Goal: Task Accomplishment & Management: Complete application form

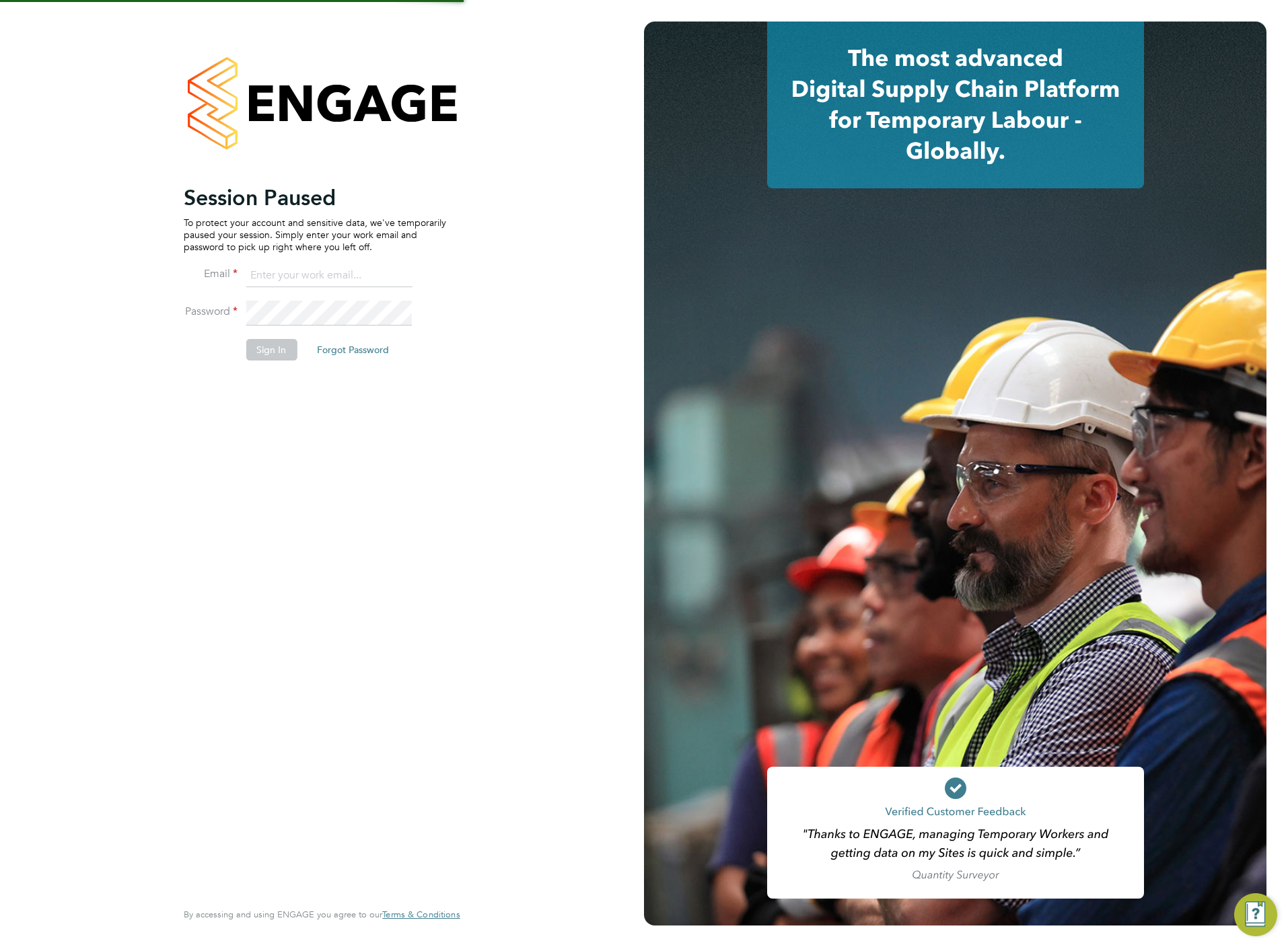
type input "chloe@protechltd.co.uk"
click at [246, 357] on button "Sign In" at bounding box center [271, 350] width 51 height 22
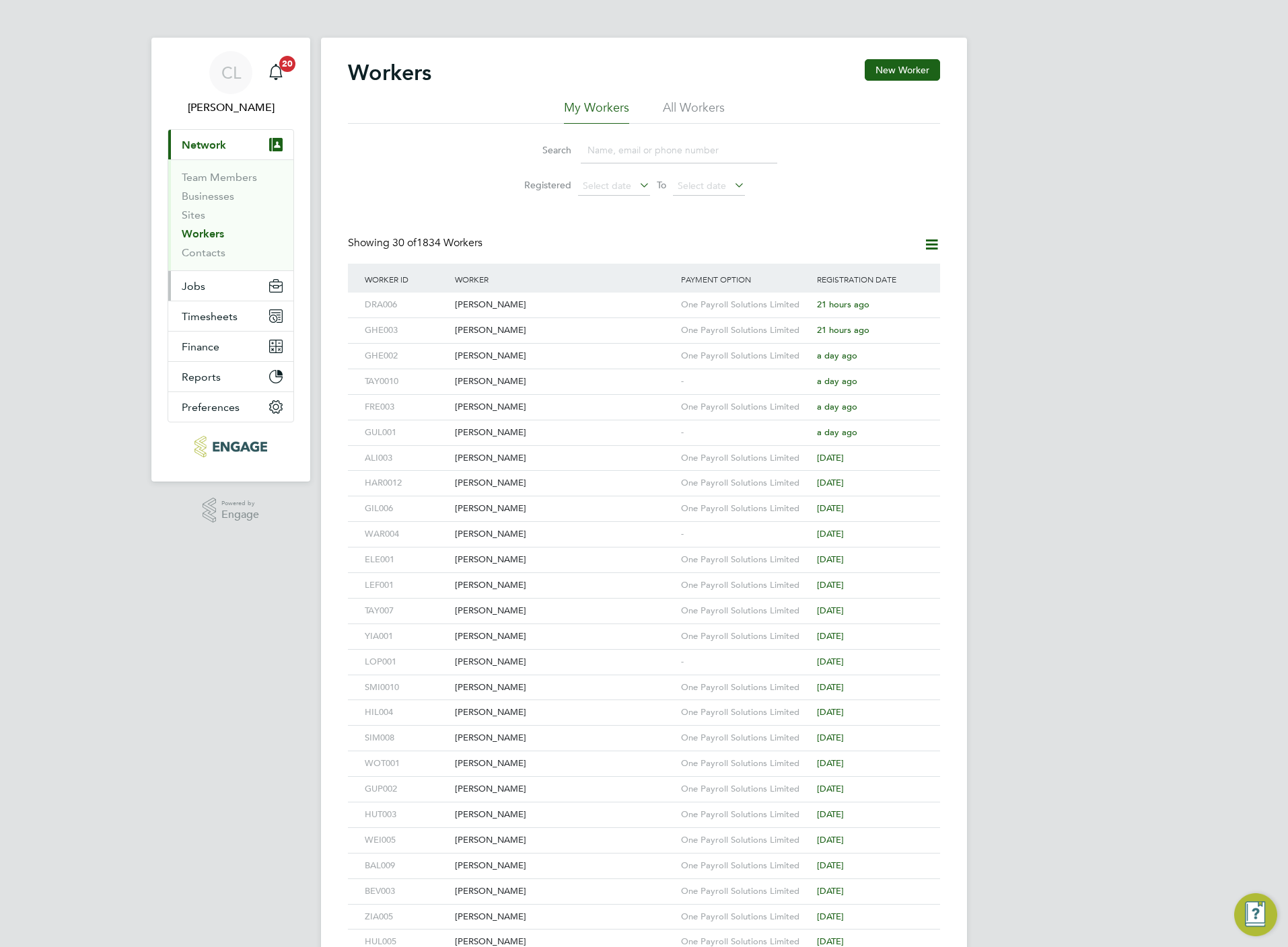
click at [210, 293] on button "Jobs" at bounding box center [231, 286] width 125 height 29
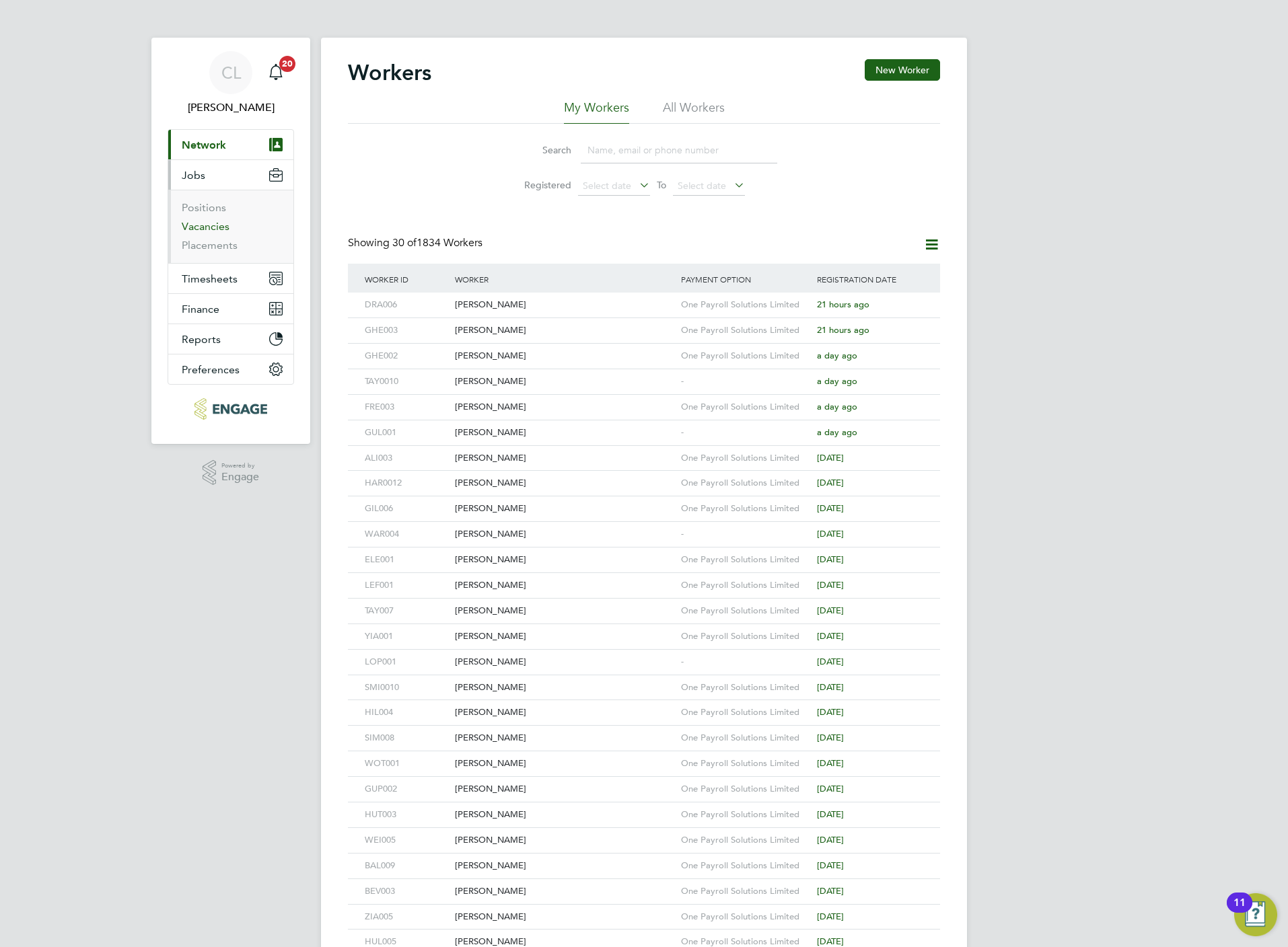
click at [216, 224] on link "Vacancies" at bounding box center [205, 226] width 48 height 13
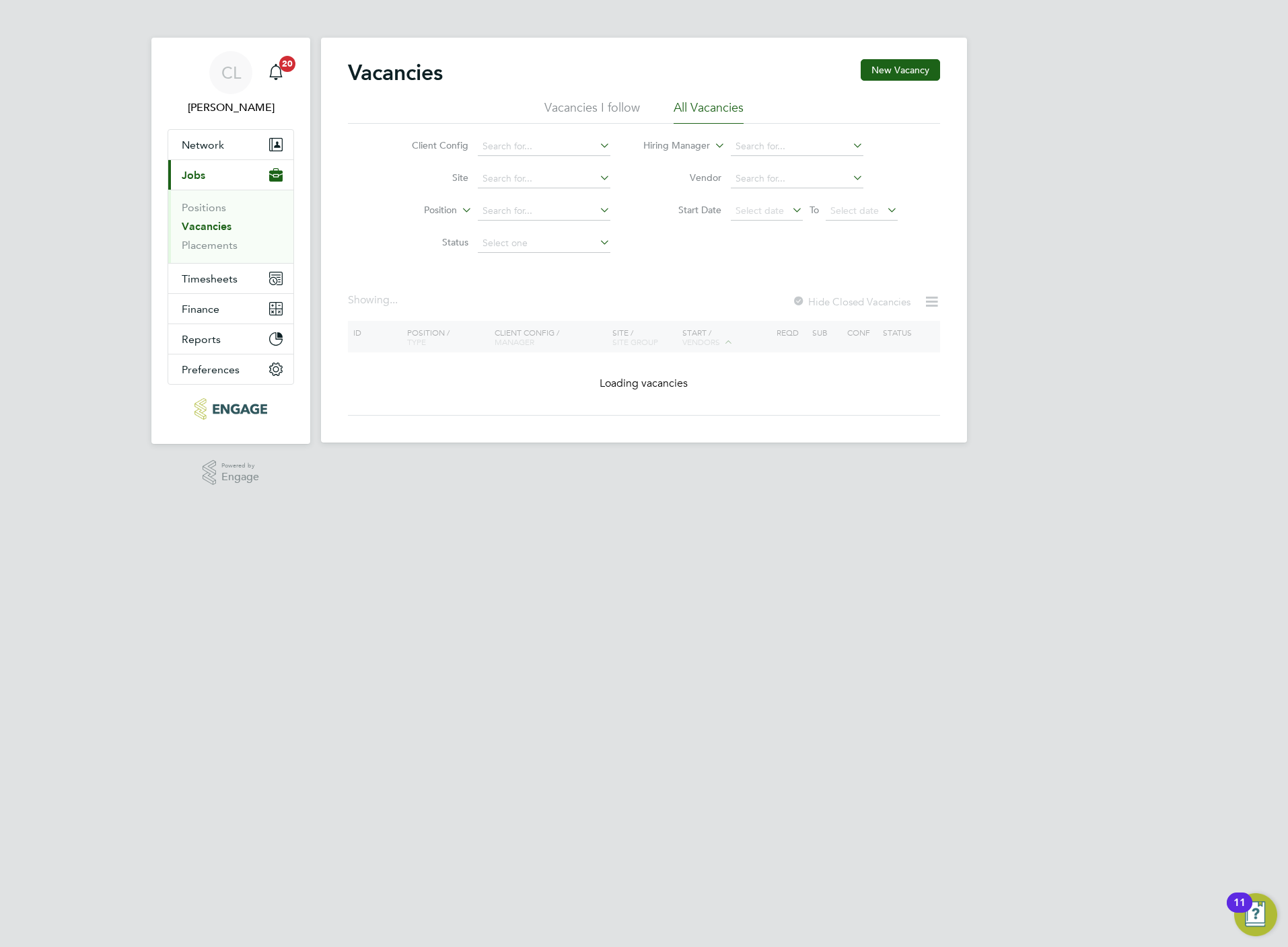
click at [547, 200] on li "Position" at bounding box center [500, 211] width 253 height 32
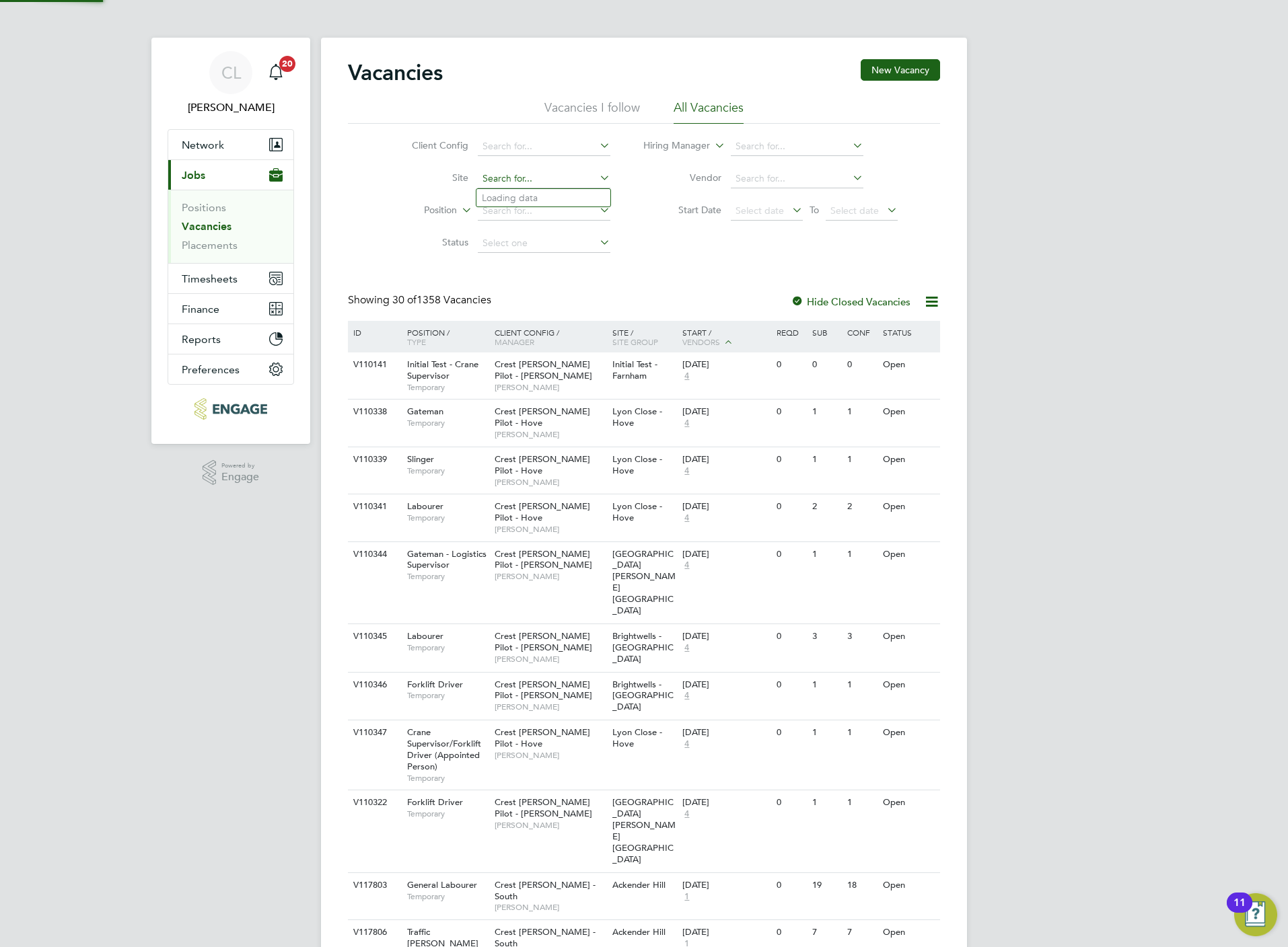
click at [537, 170] on input at bounding box center [544, 179] width 133 height 19
type input "henley"
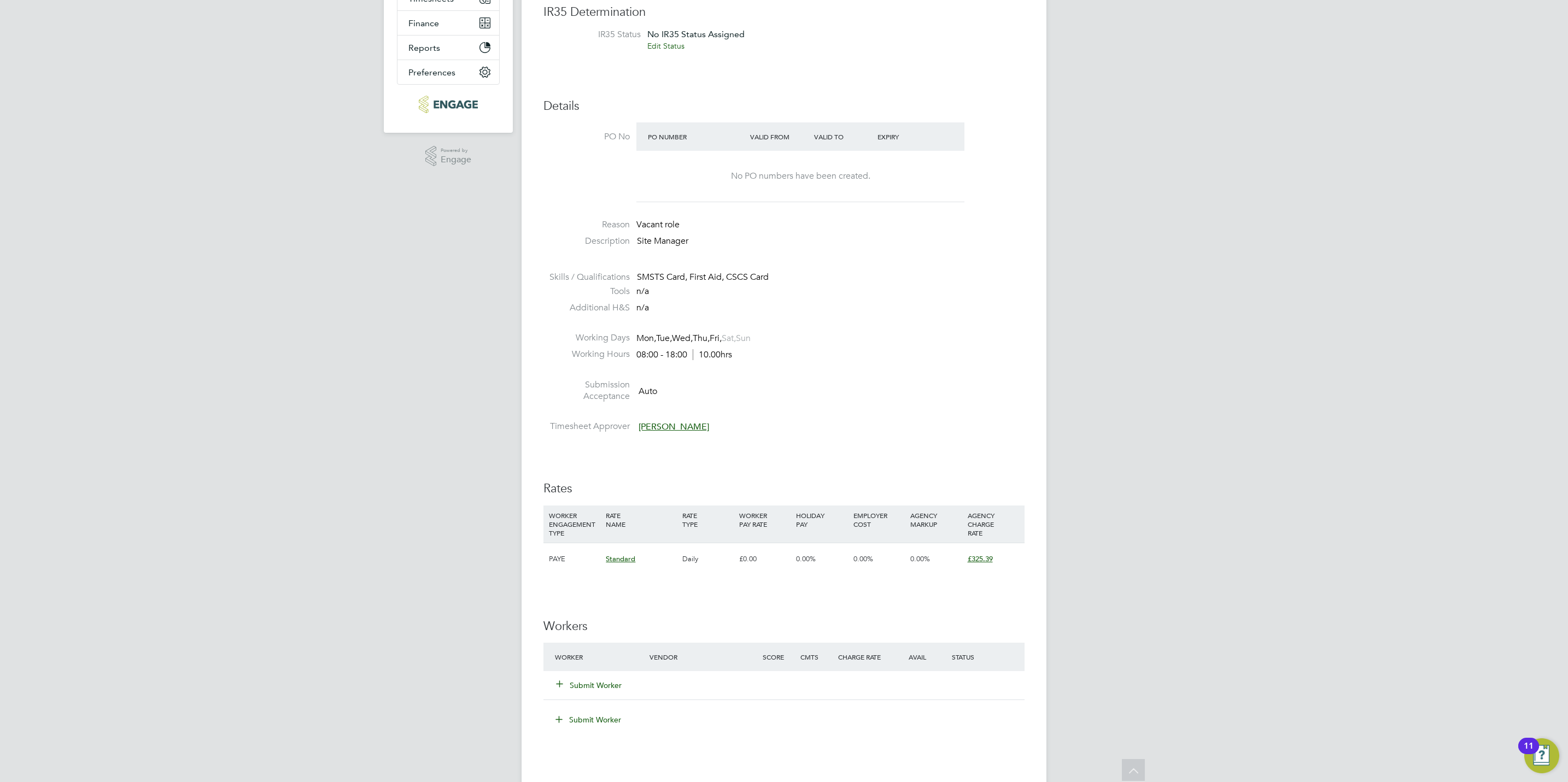
scroll to position [314, 0]
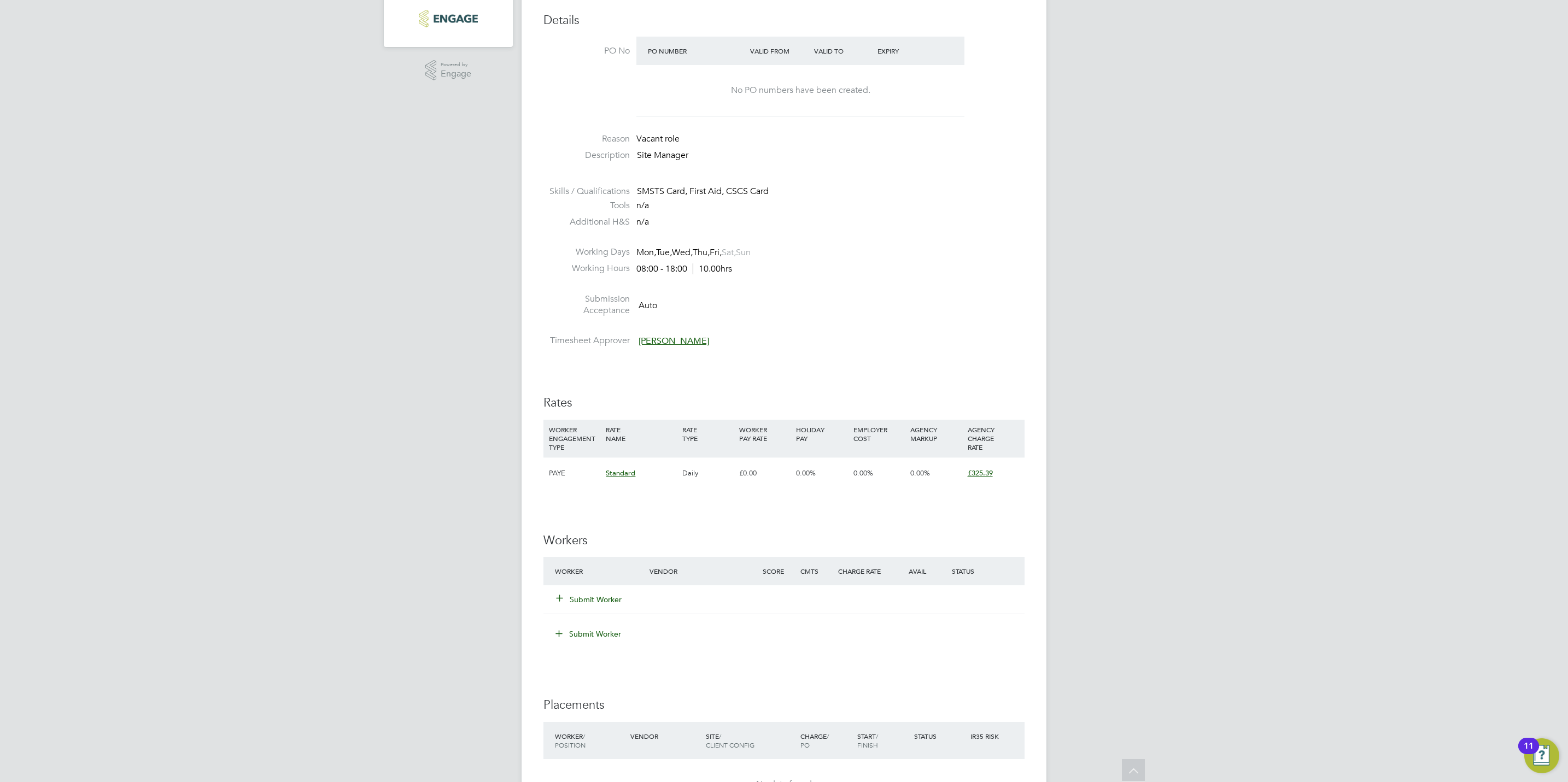
click at [604, 602] on button "Submit Worker" at bounding box center [589, 599] width 66 height 11
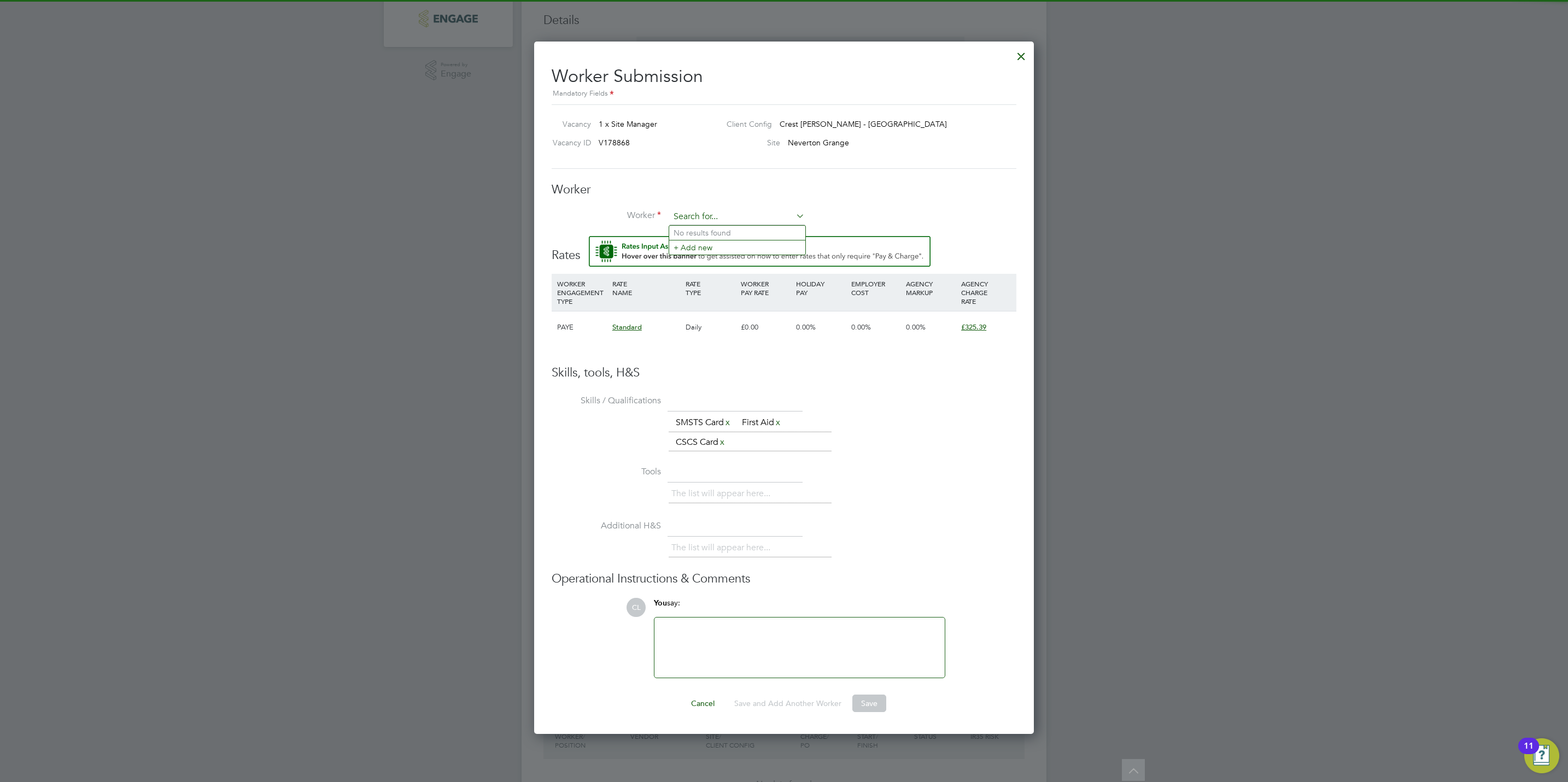
scroll to position [0, 0]
click at [745, 209] on input at bounding box center [737, 217] width 135 height 16
click at [744, 243] on li "Vil iyan Velikov (VEL001)" at bounding box center [737, 248] width 136 height 15
type input "Viliyan Velikov (VEL001)"
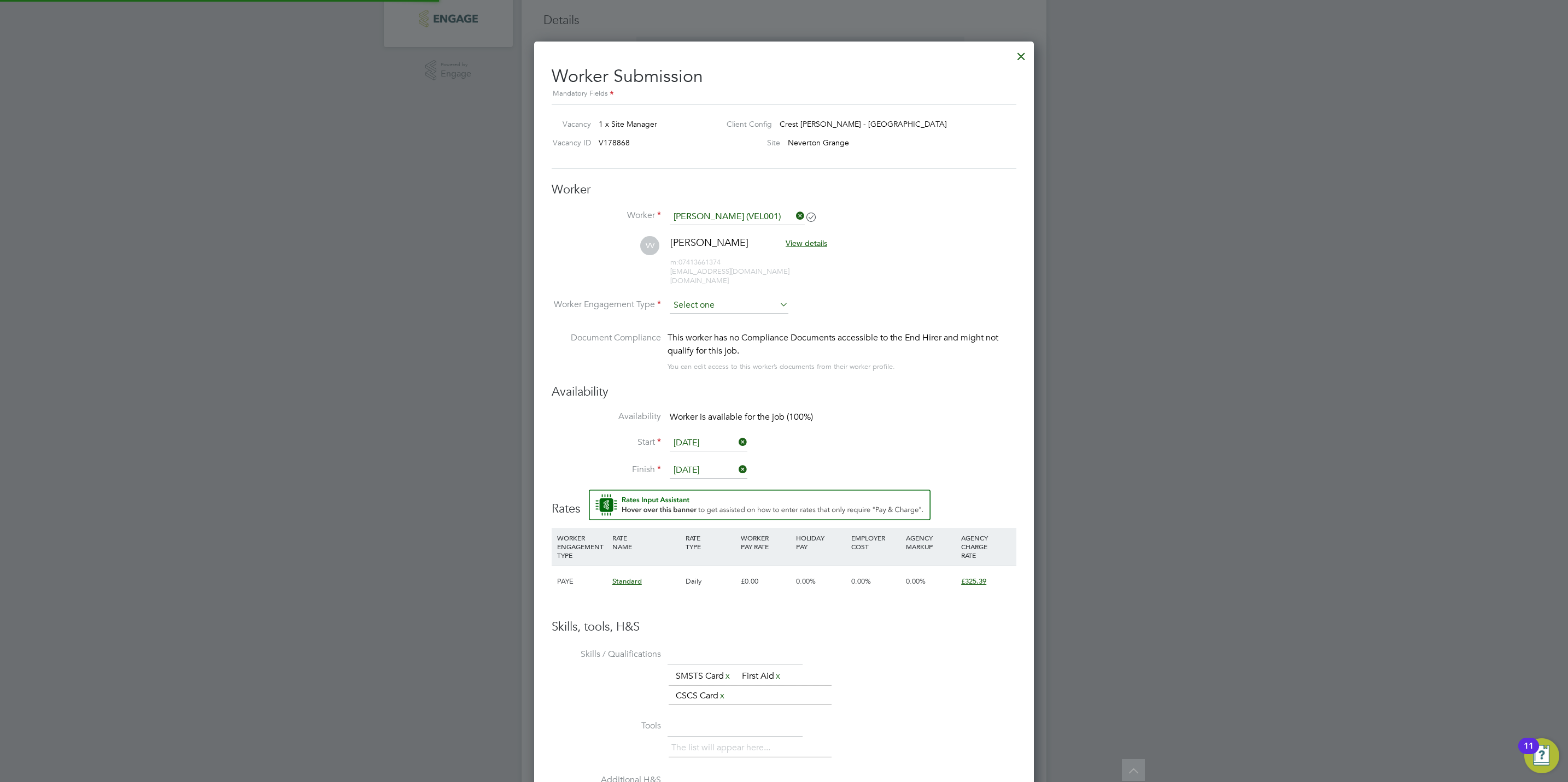
scroll to position [939, 500]
click at [703, 299] on input at bounding box center [728, 305] width 119 height 16
click at [703, 325] on li "PAYE" at bounding box center [728, 326] width 120 height 14
type input "PAYE"
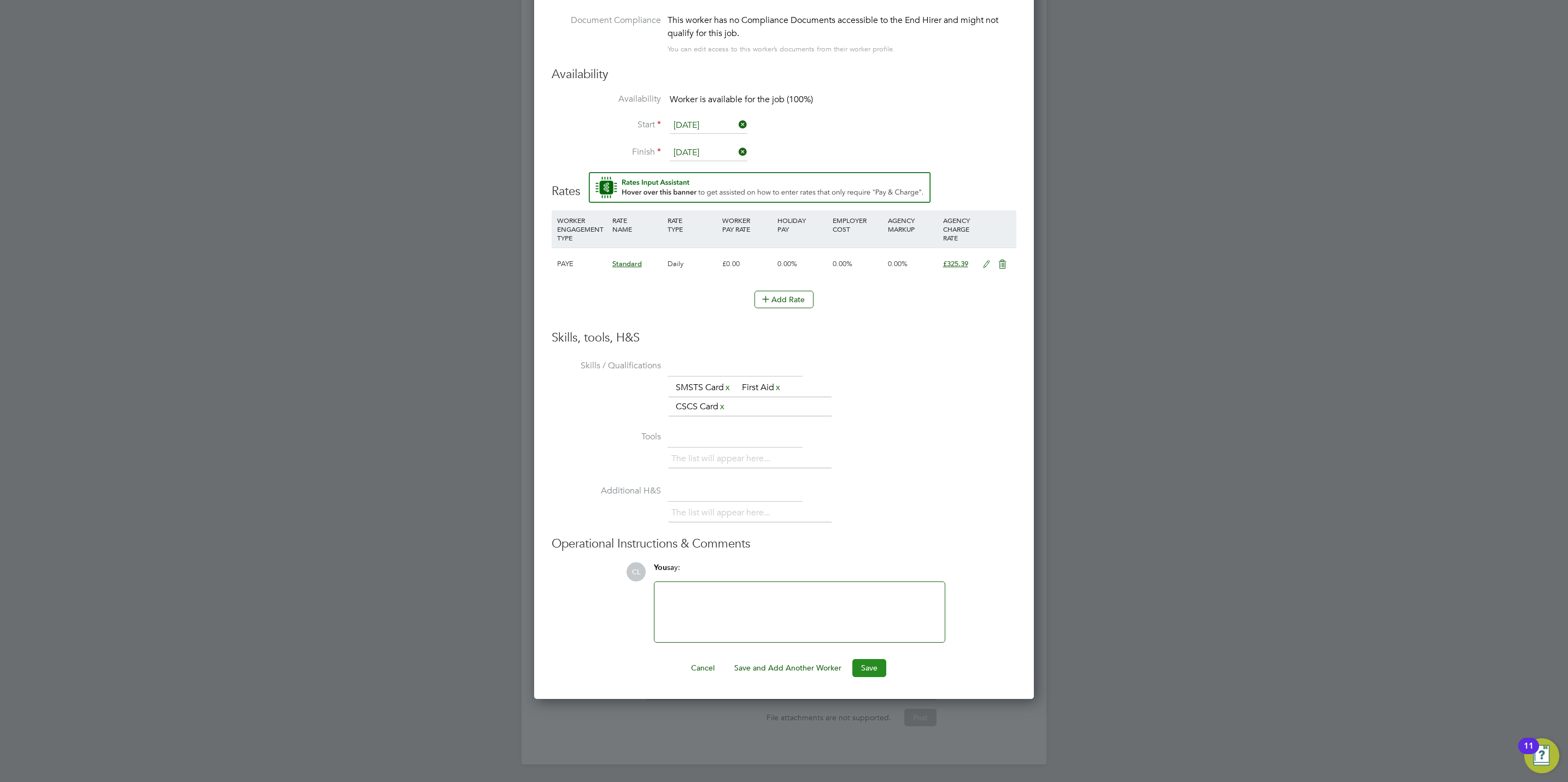
click at [868, 664] on button "Save" at bounding box center [869, 668] width 34 height 18
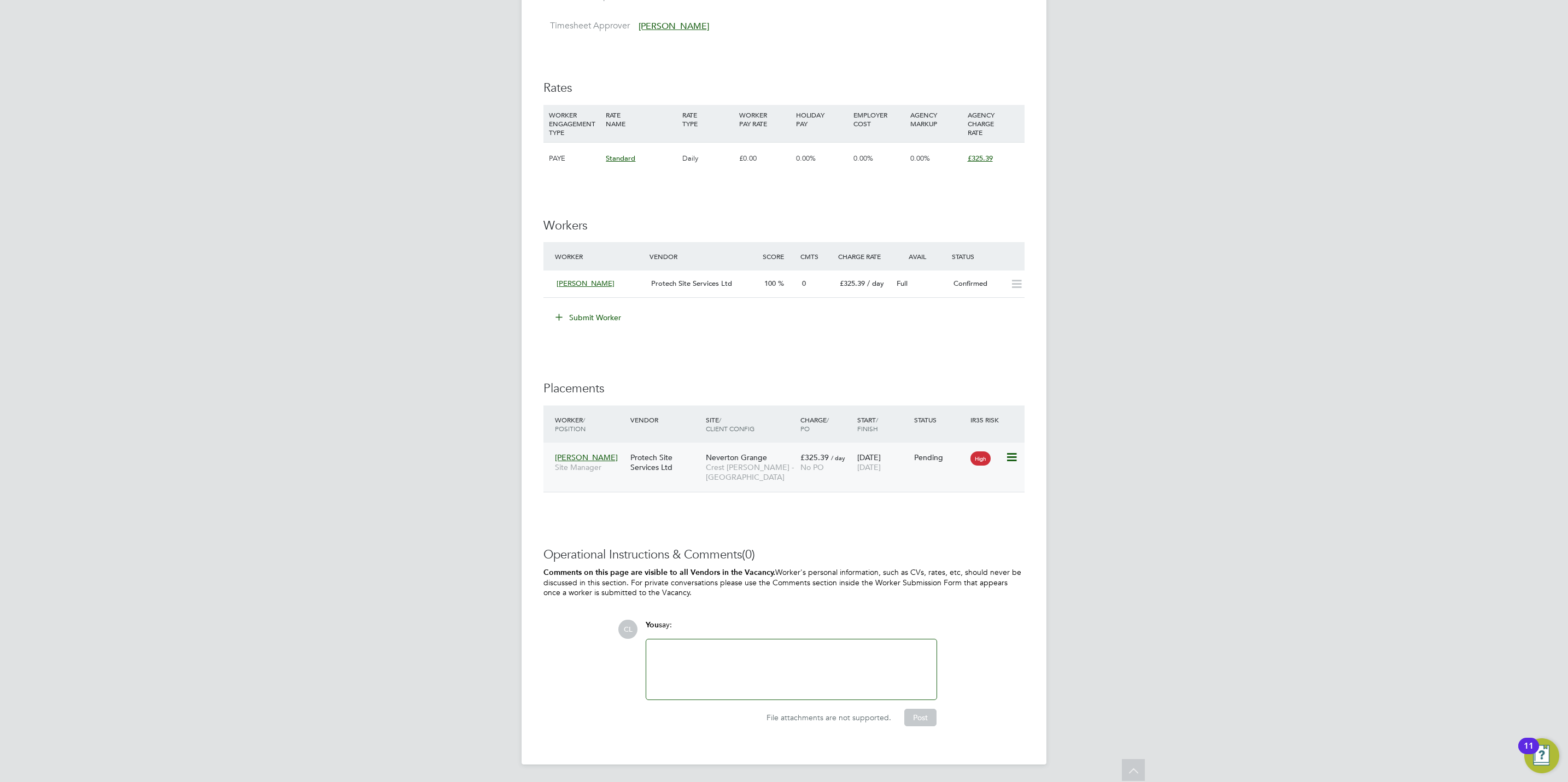
click at [1008, 456] on icon at bounding box center [1010, 457] width 11 height 13
click at [945, 521] on li "Start" at bounding box center [977, 527] width 78 height 15
type input "Joseph Davies"
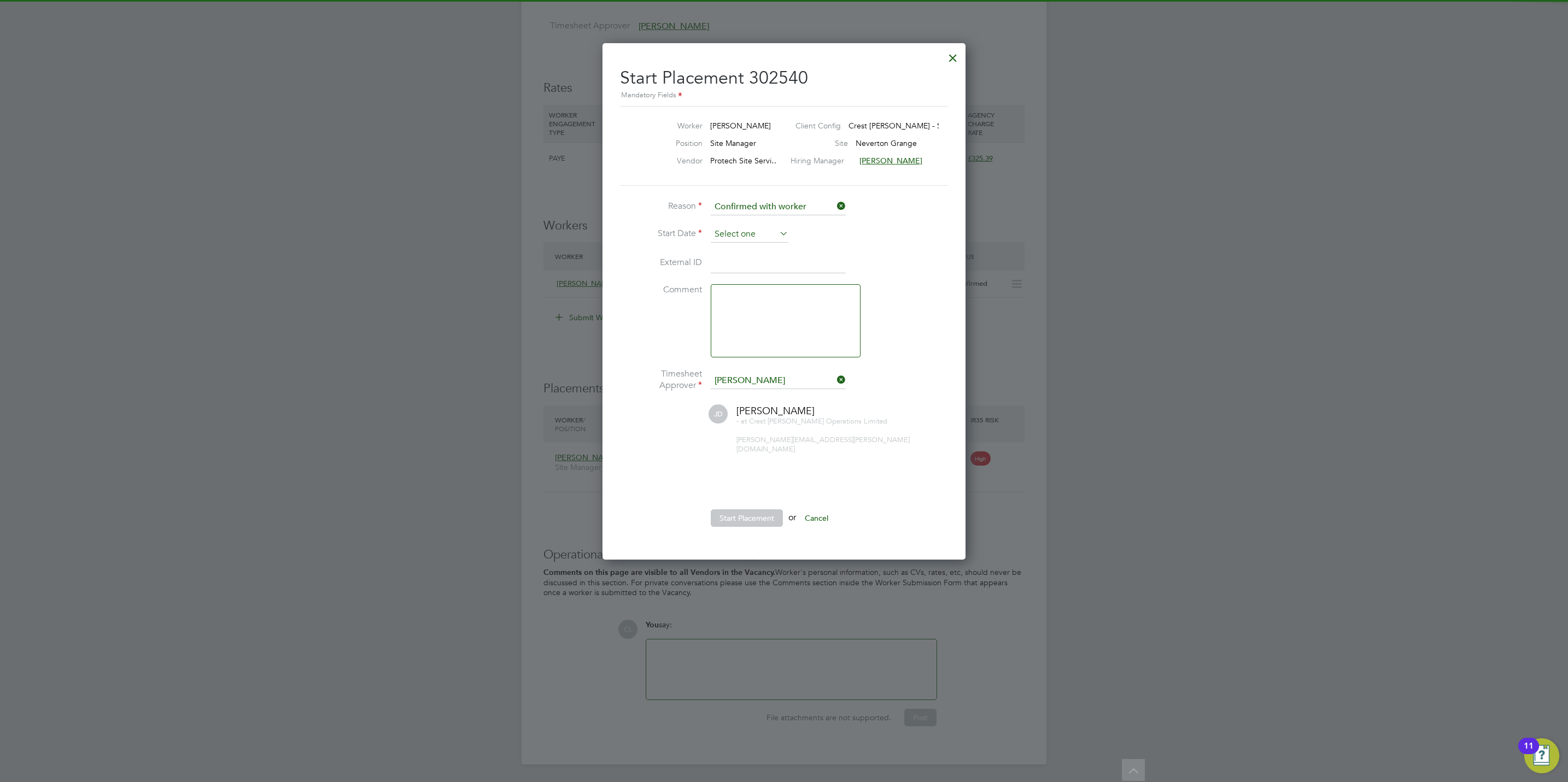
click at [744, 235] on input at bounding box center [750, 235] width 78 height 16
click at [794, 345] on span "14" at bounding box center [791, 349] width 21 height 21
type input "14 Aug 2025"
click at [752, 509] on button "Start Placement" at bounding box center [747, 518] width 72 height 18
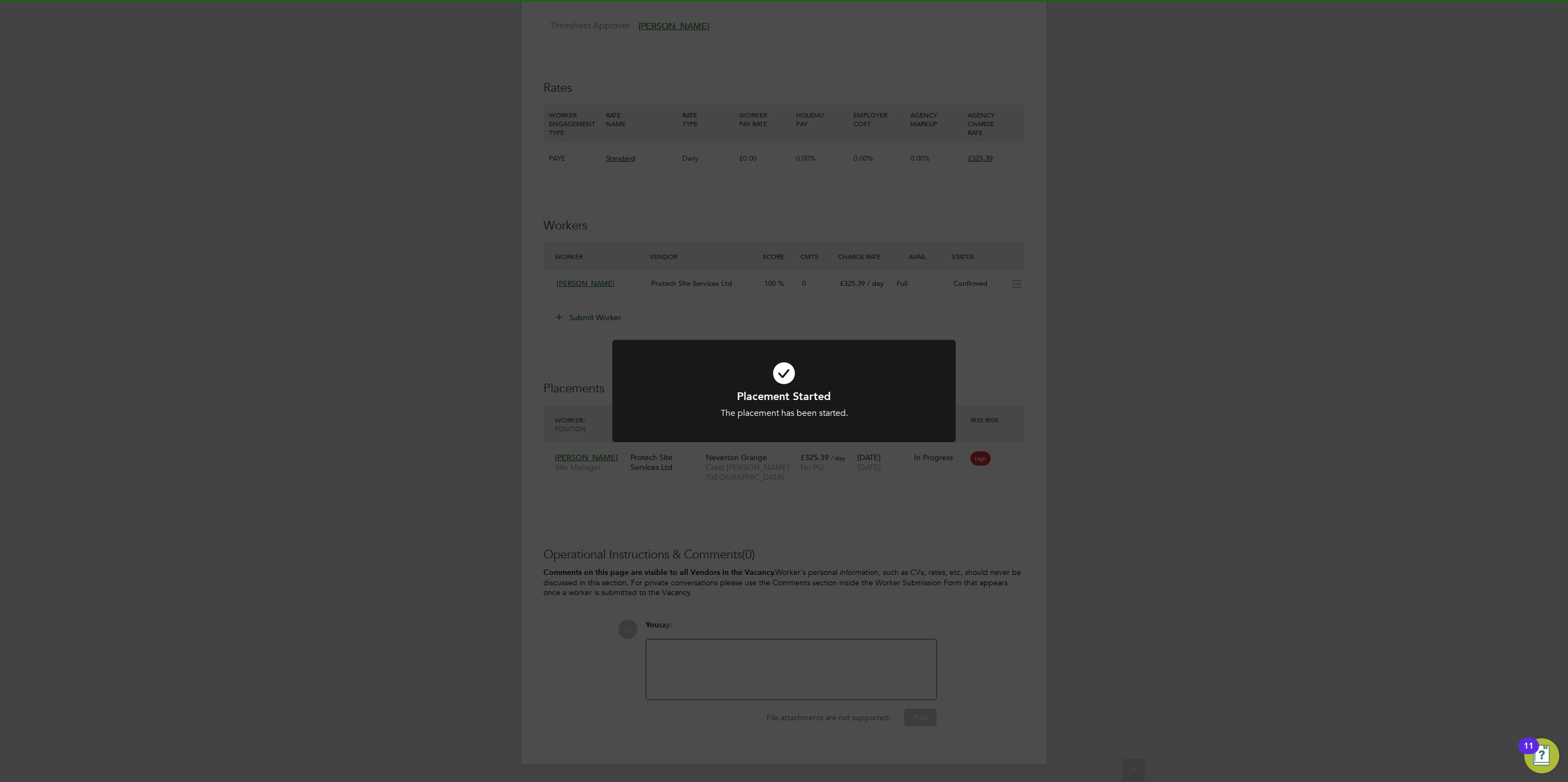
click at [886, 529] on div "Placement Started The placement has been started. Cancel Okay" at bounding box center [784, 391] width 1568 height 782
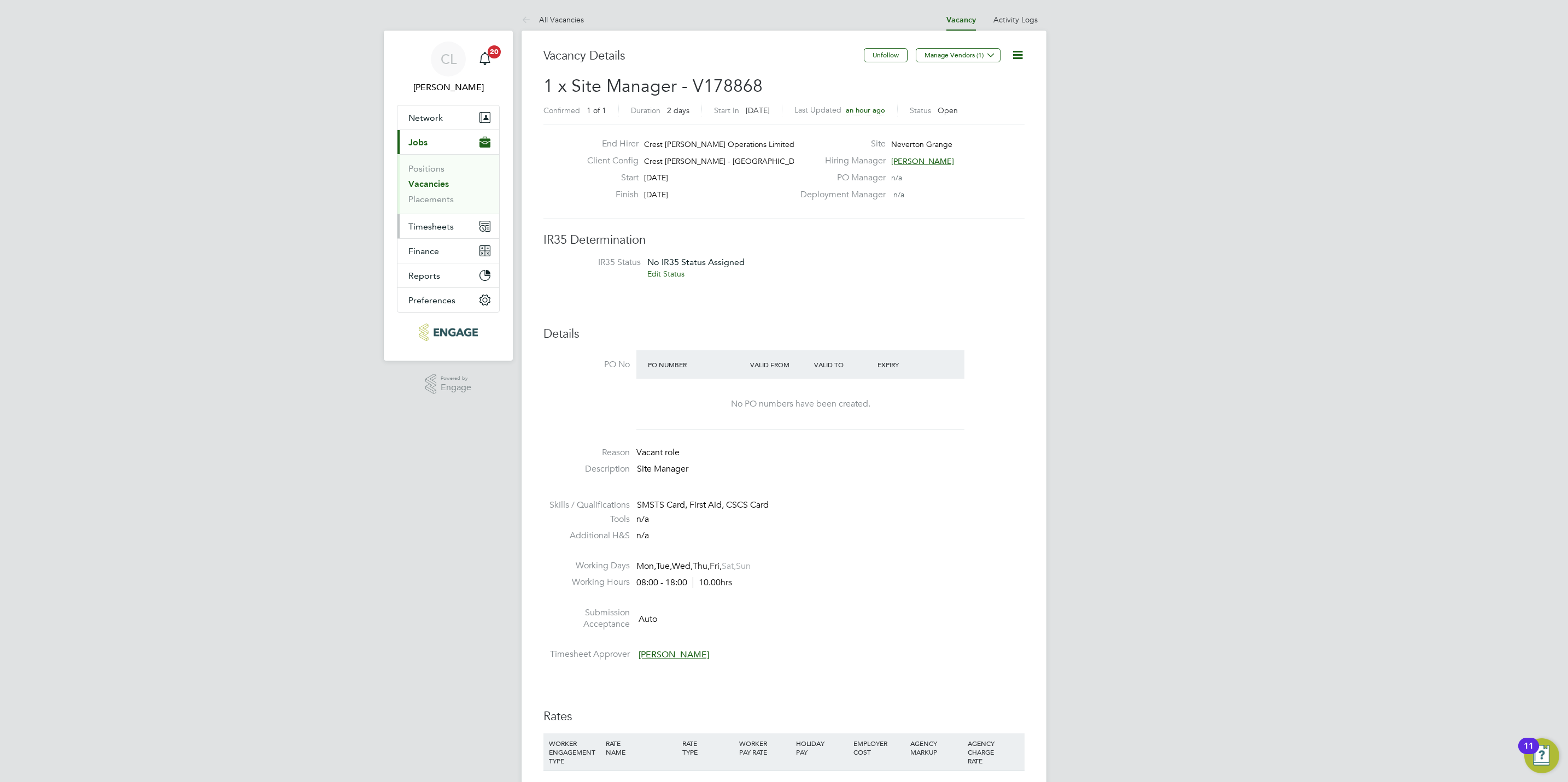
click at [448, 226] on span "Timesheets" at bounding box center [431, 226] width 45 height 11
click at [448, 197] on link "Timesheets" at bounding box center [431, 193] width 45 height 11
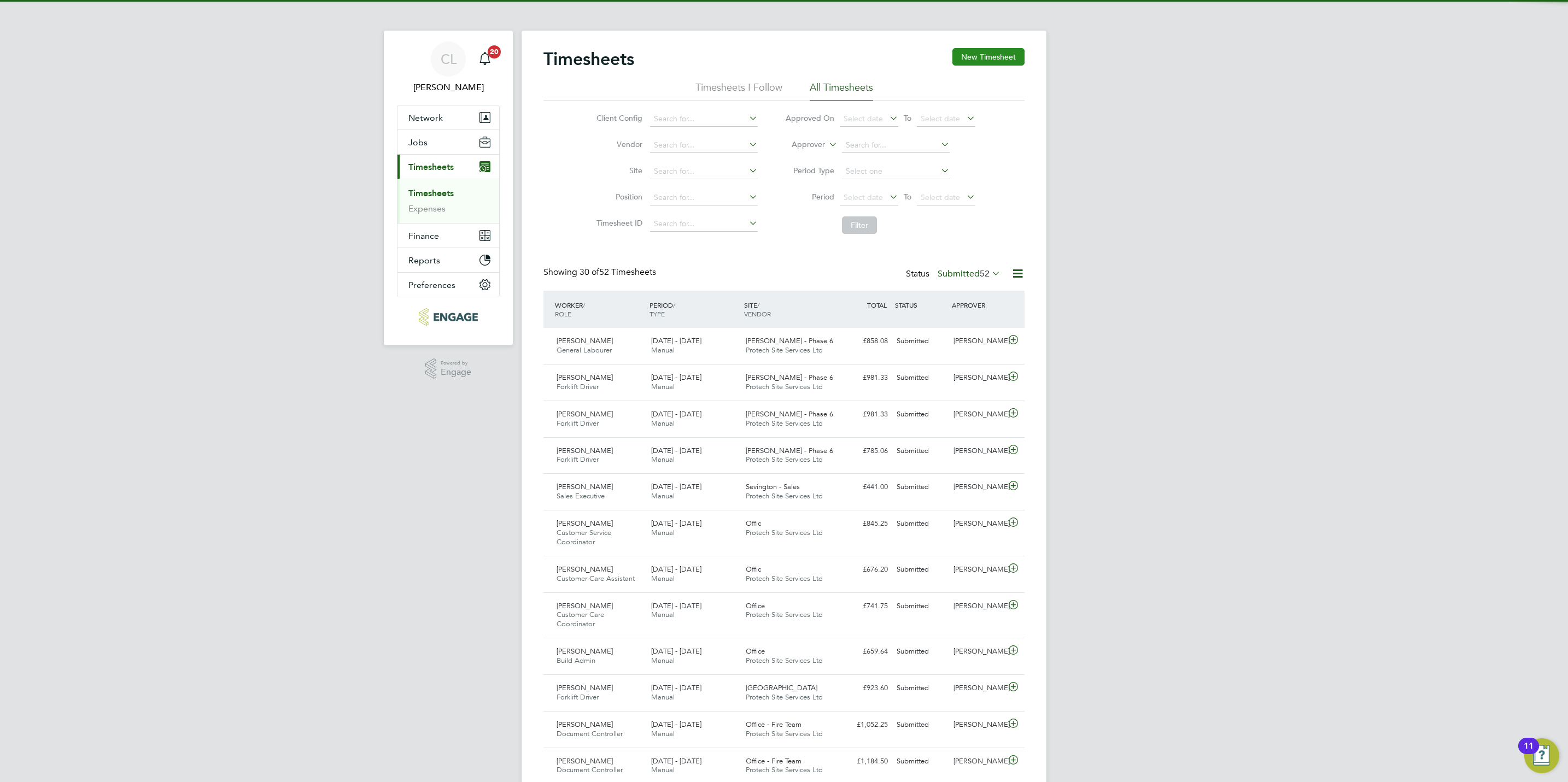
click at [986, 57] on button "New Timesheet" at bounding box center [988, 57] width 72 height 18
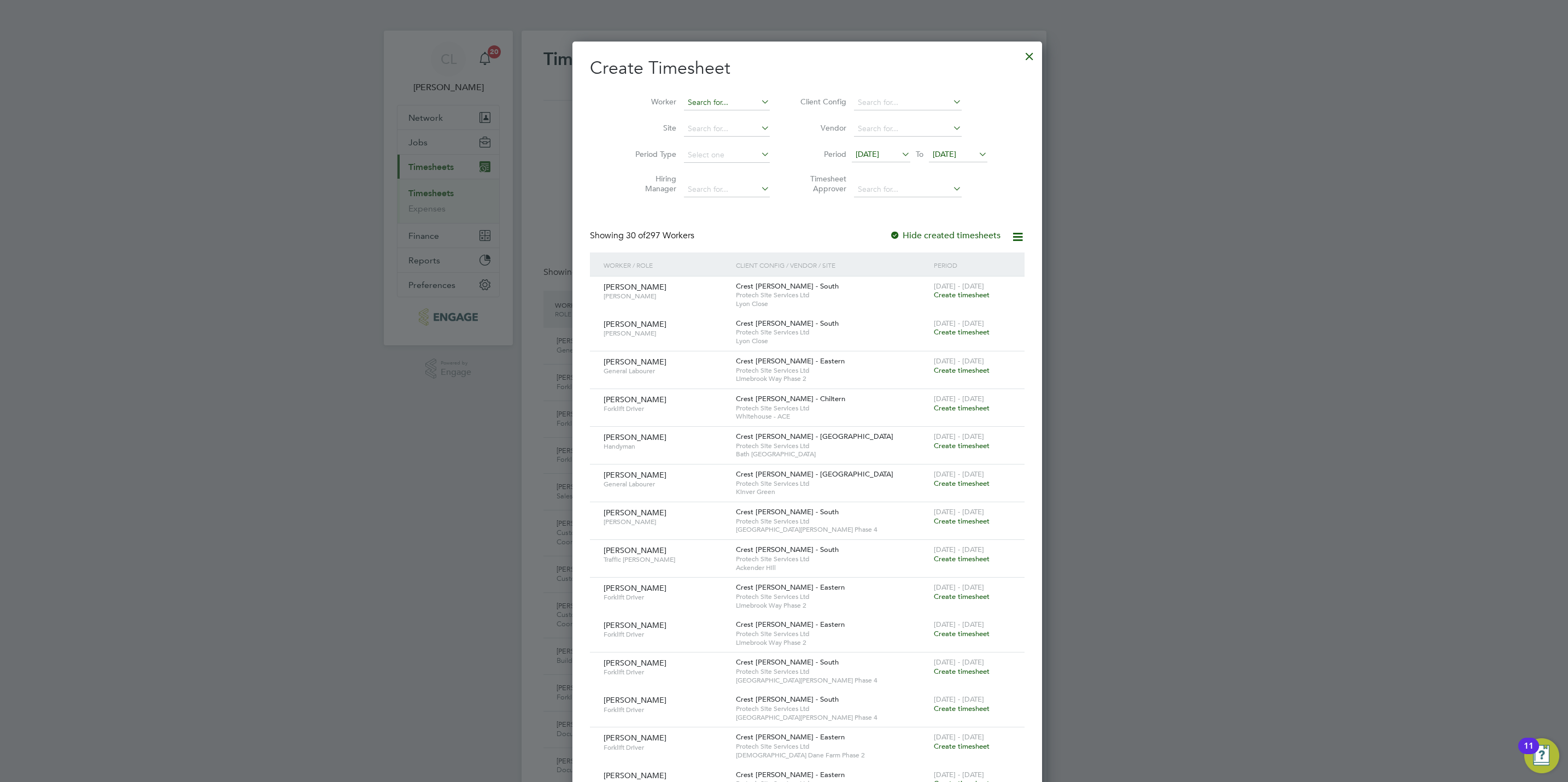
click at [730, 98] on input at bounding box center [727, 103] width 86 height 15
click at [714, 132] on li "Vil iyan Velikov" at bounding box center [703, 133] width 87 height 15
type input "Viliyan Velikov"
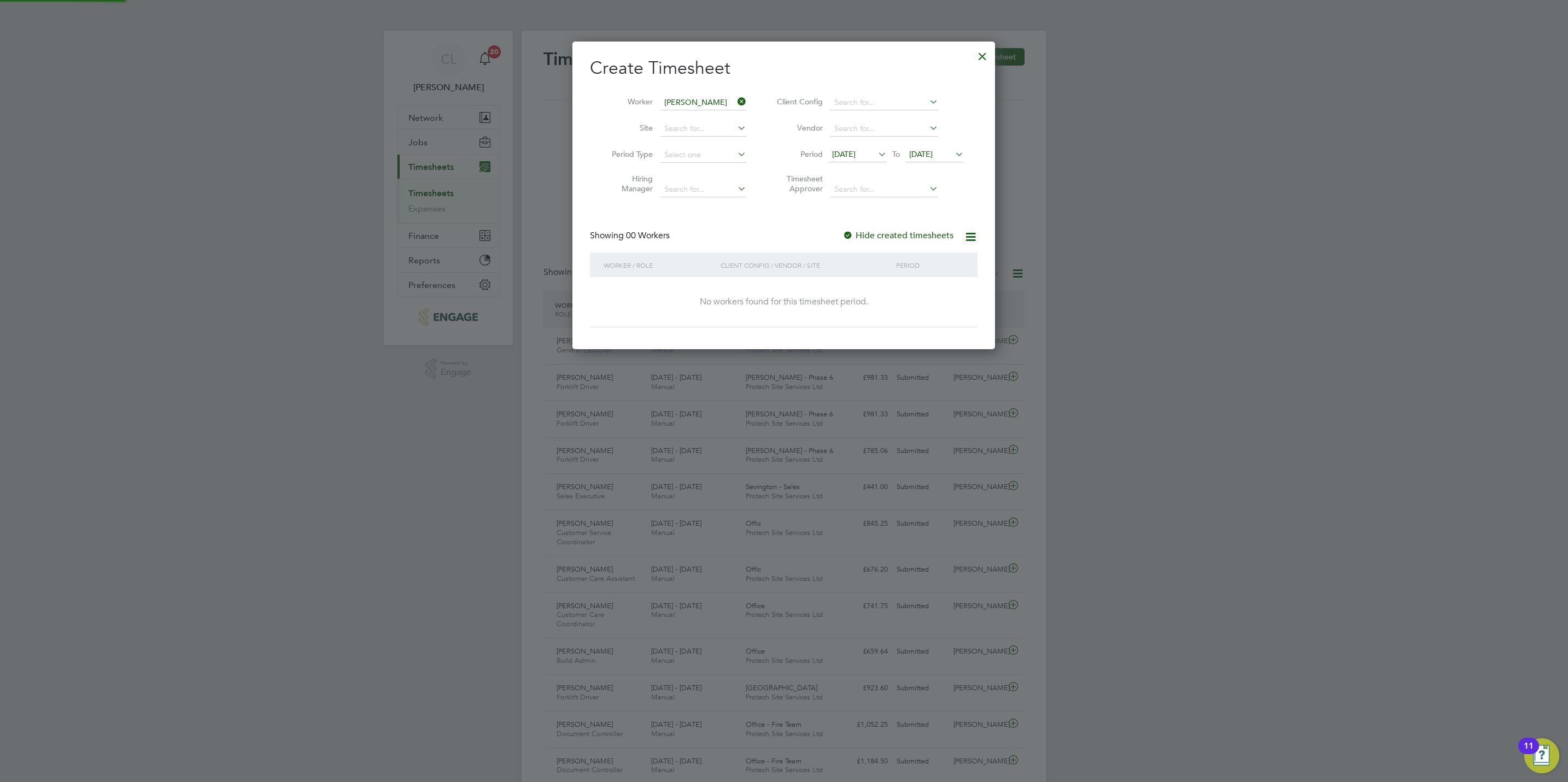
click at [856, 149] on span "19 Aug 2025" at bounding box center [843, 154] width 23 height 10
click at [850, 233] on span "11" at bounding box center [846, 233] width 21 height 21
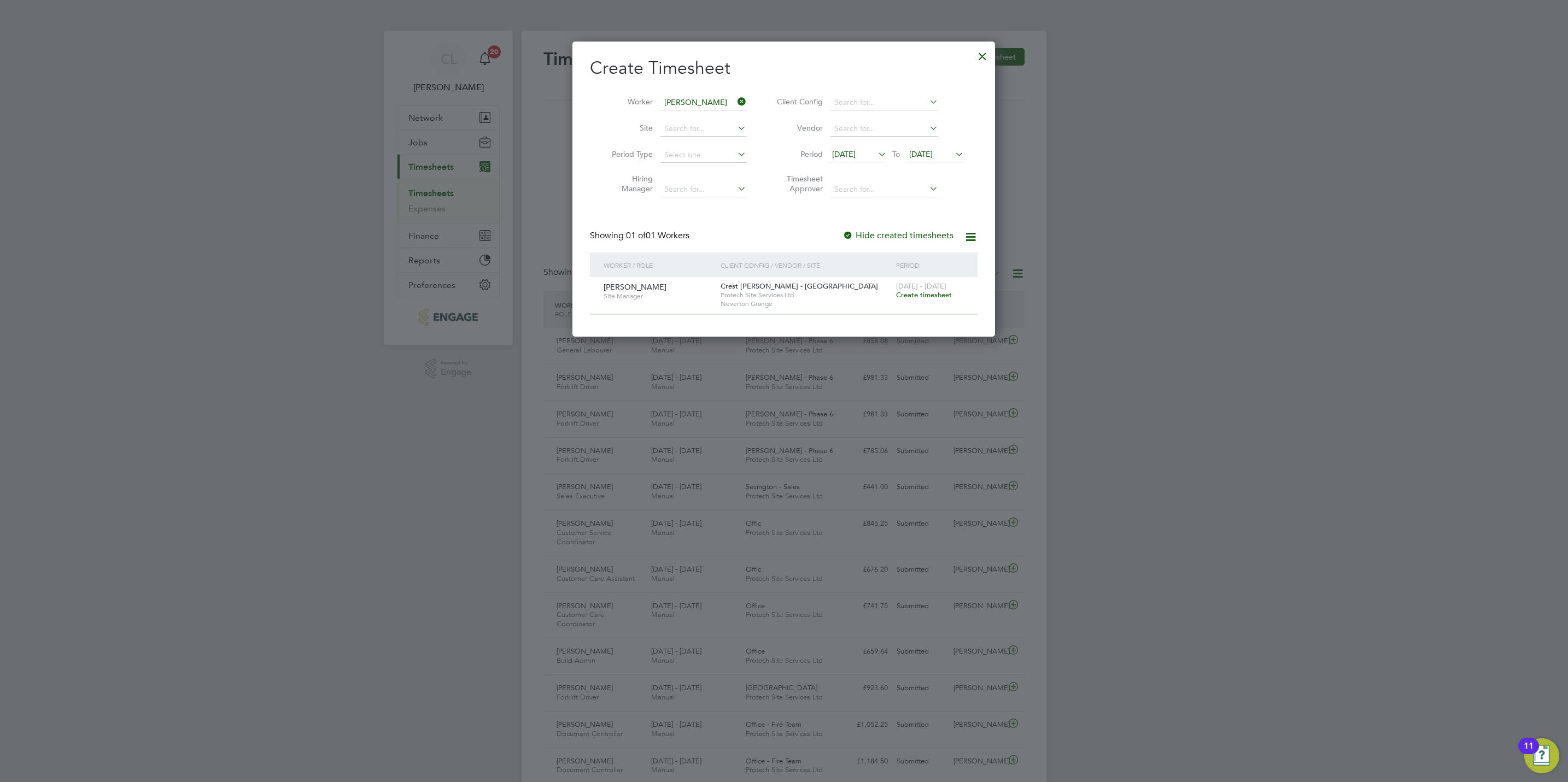
click at [915, 299] on span "Create timesheet" at bounding box center [924, 295] width 56 height 9
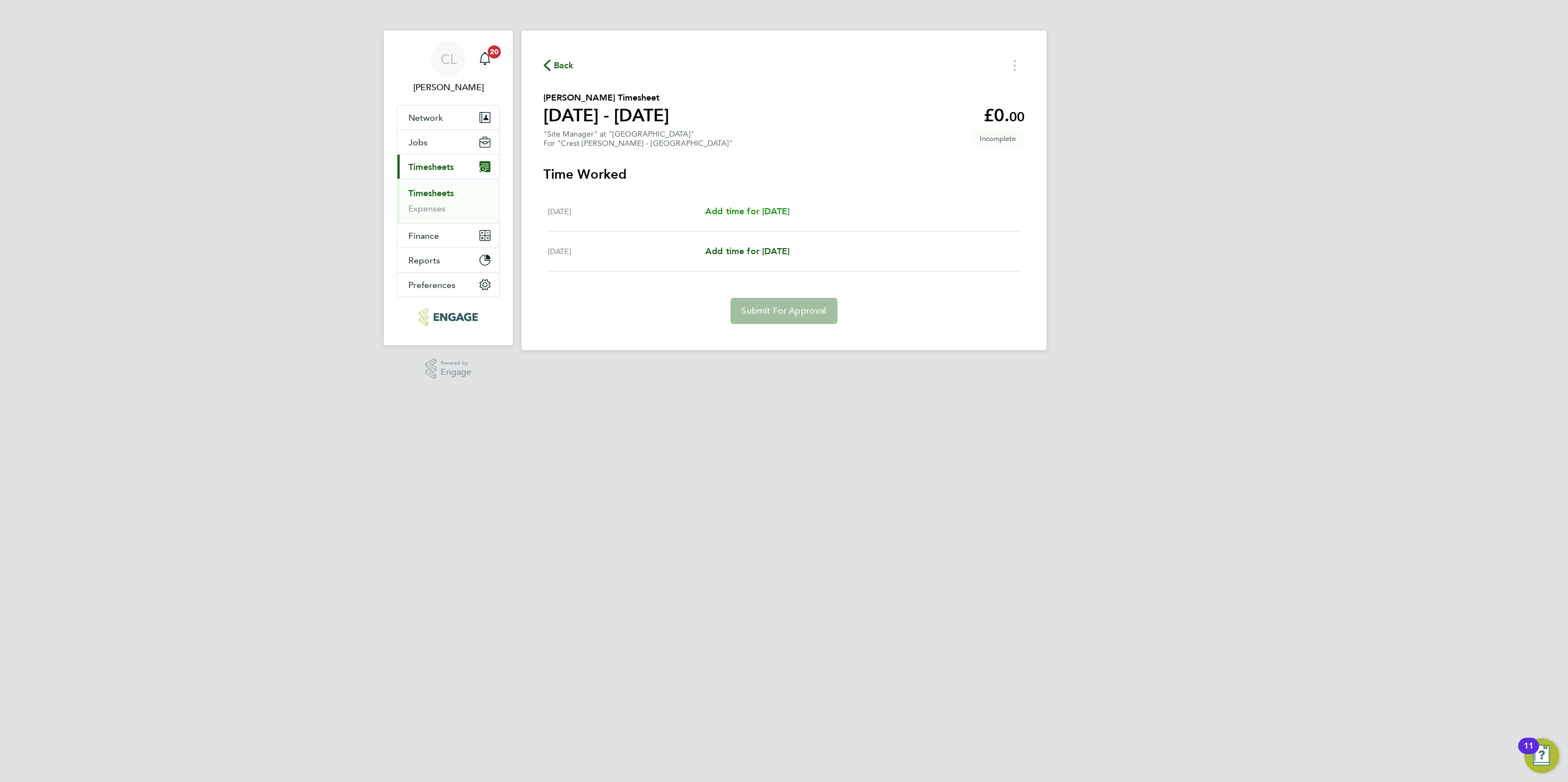
click at [759, 211] on span "Add time for Thu 14 Aug" at bounding box center [747, 211] width 84 height 11
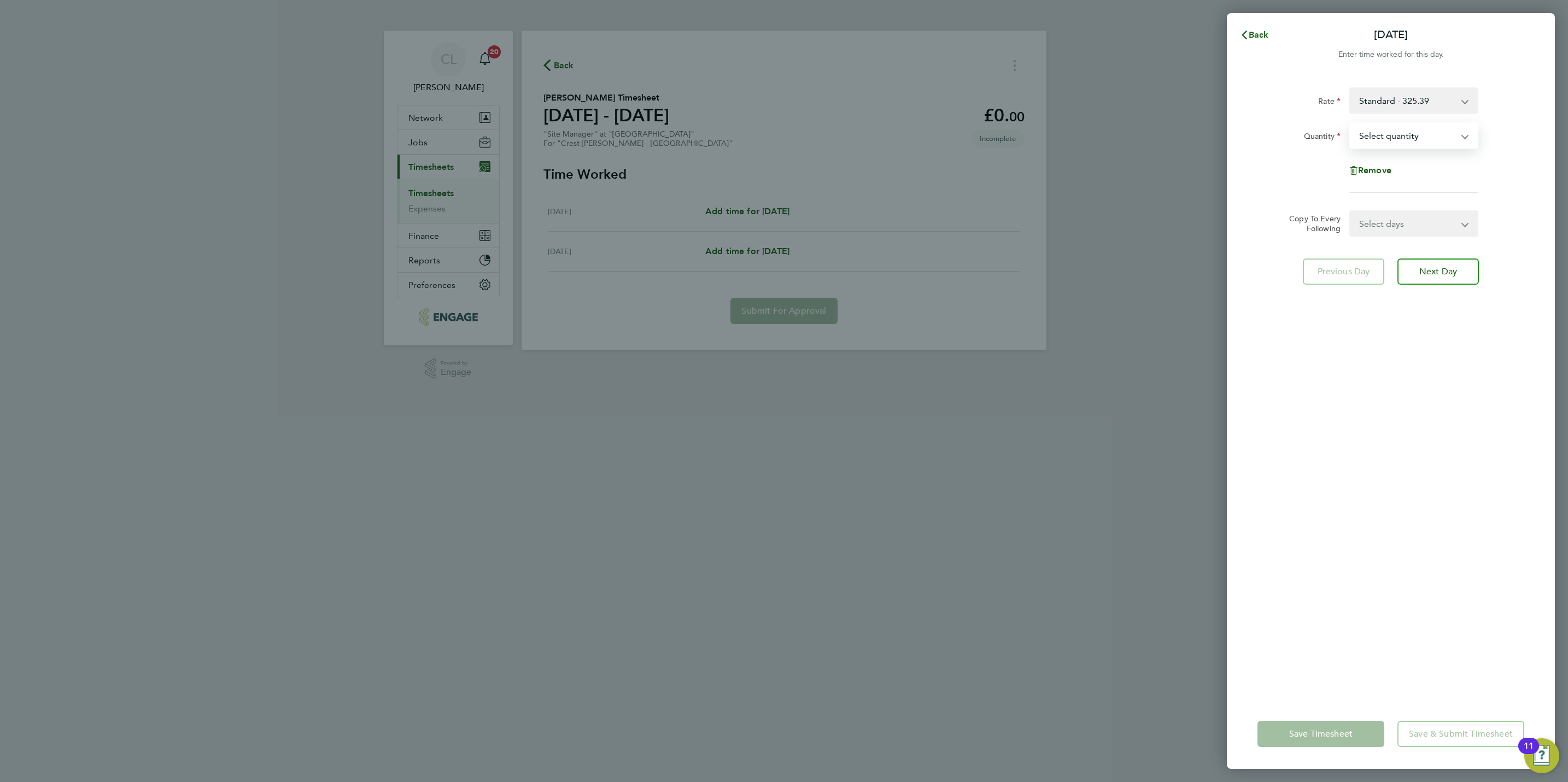
click at [1401, 137] on select "Select quantity 0.5 1" at bounding box center [1407, 135] width 114 height 24
select select "1"
click at [1350, 124] on select "Select quantity 0.5 1" at bounding box center [1407, 135] width 114 height 24
click at [1465, 728] on span "Save & Submit Timesheet" at bounding box center [1461, 733] width 104 height 11
